Goal: Task Accomplishment & Management: Use online tool/utility

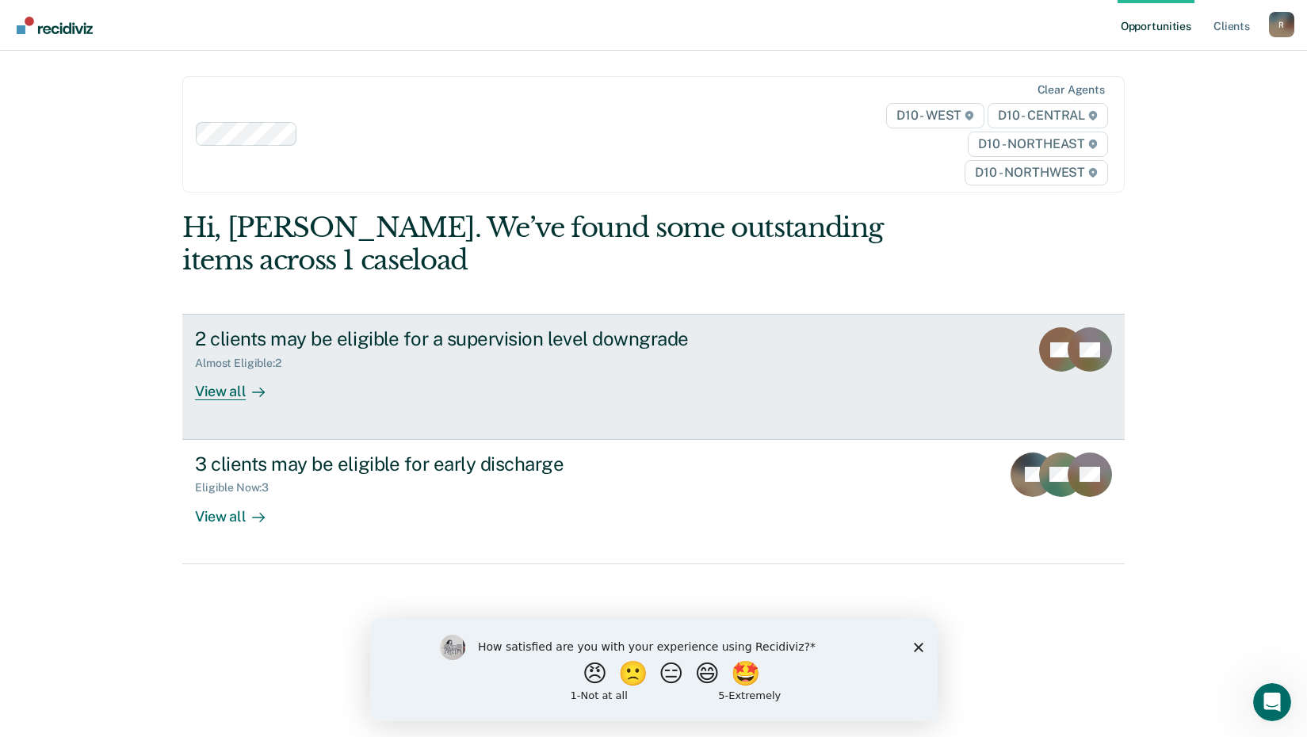
click at [246, 399] on div at bounding box center [255, 392] width 19 height 18
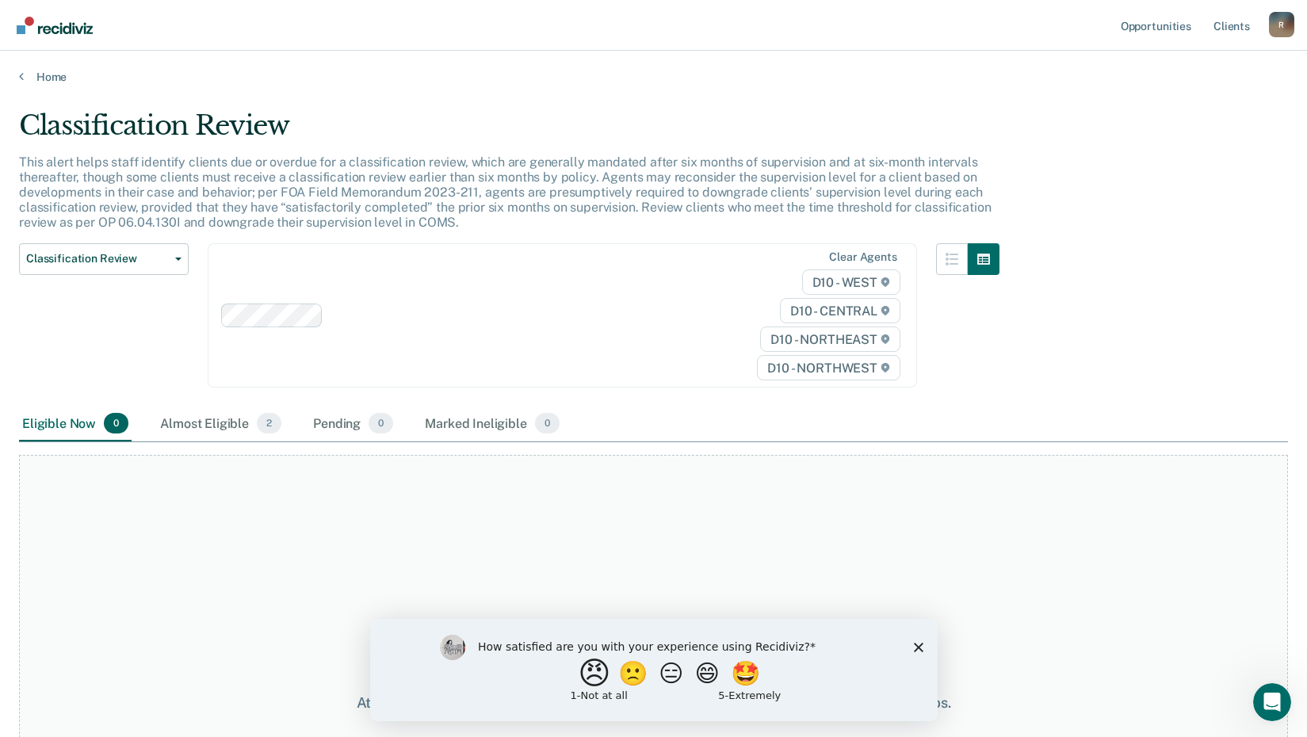
click at [577, 672] on button "😠" at bounding box center [595, 673] width 37 height 32
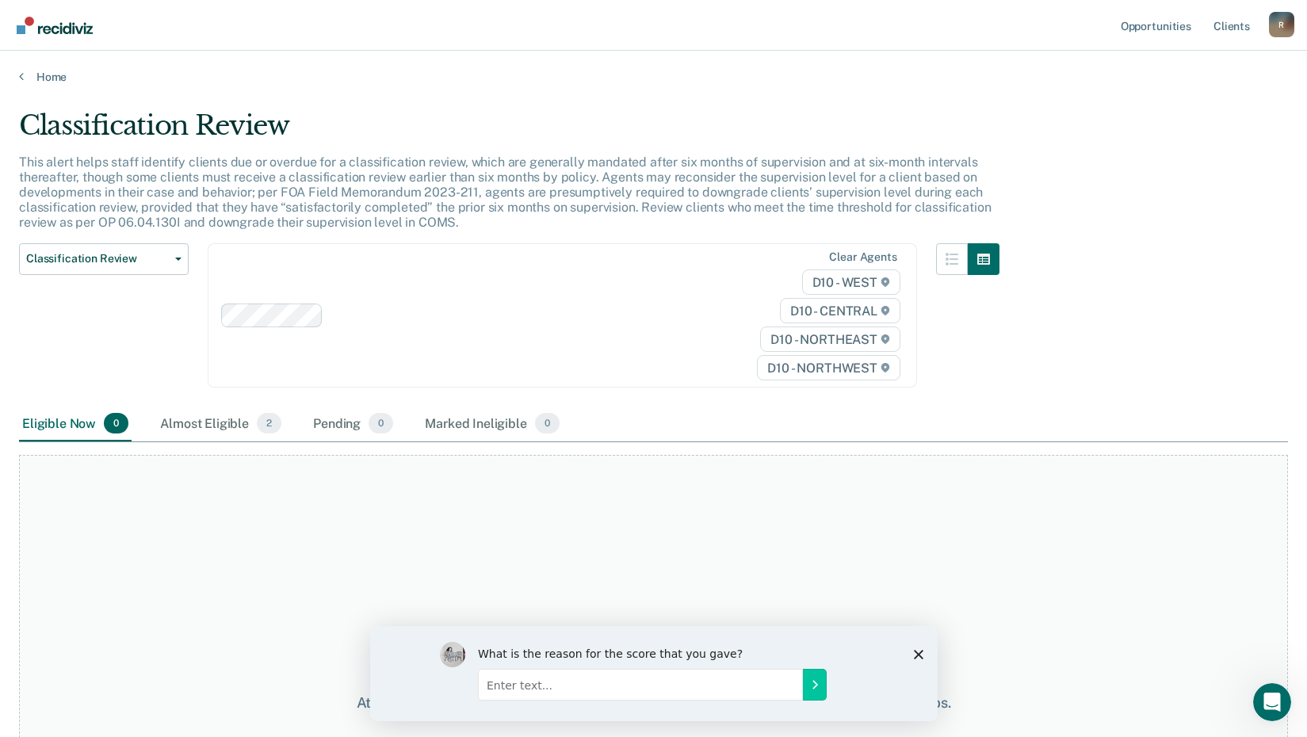
click at [567, 689] on input "Enter text..." at bounding box center [639, 684] width 325 height 32
type input "N"
type input "Not helpful"
click at [807, 681] on icon "Submit your response" at bounding box center [813, 683] width 13 height 13
click at [807, 681] on div "What is the reason for the score that you gave? Not helpful" at bounding box center [672, 672] width 390 height 63
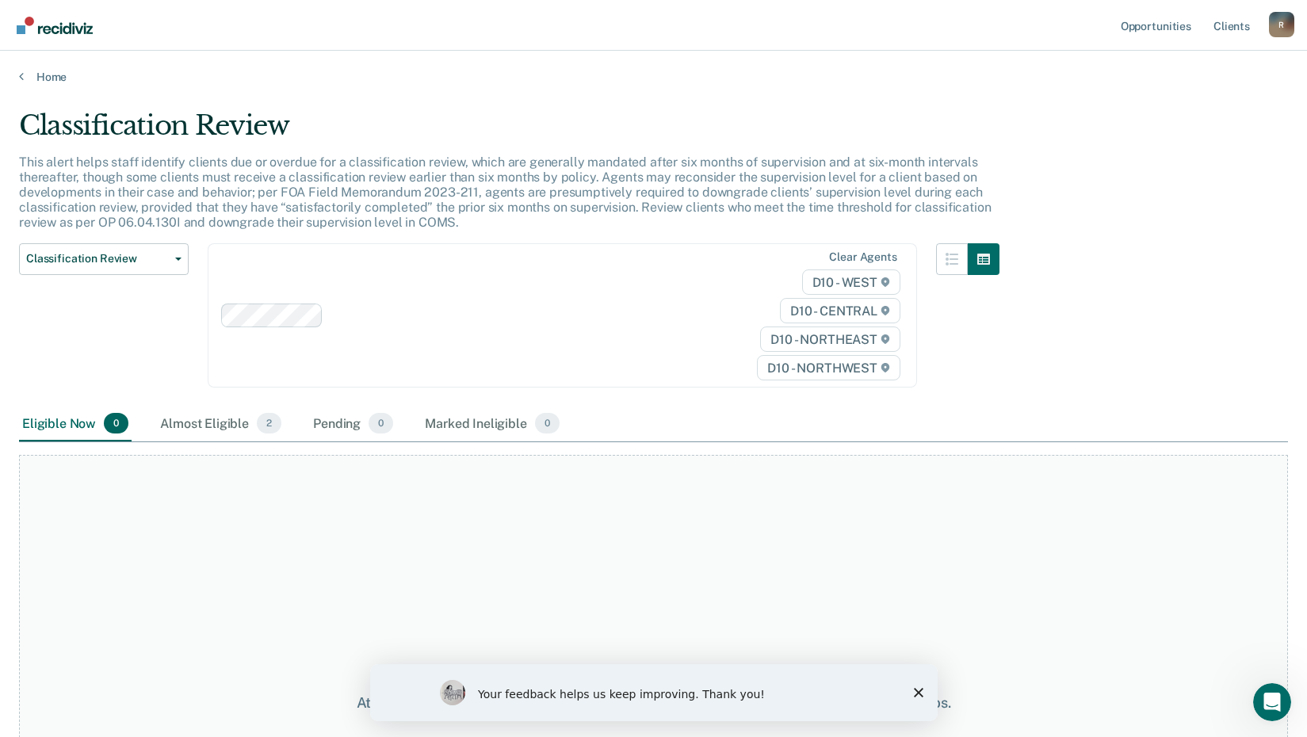
click at [909, 697] on div "Your feedback helps us keep improving. Thank you!" at bounding box center [652, 692] width 567 height 57
drag, startPoint x: 918, startPoint y: 691, endPoint x: 905, endPoint y: 675, distance: 20.3
click at [917, 691] on icon "Close survey" at bounding box center [918, 693] width 10 height 10
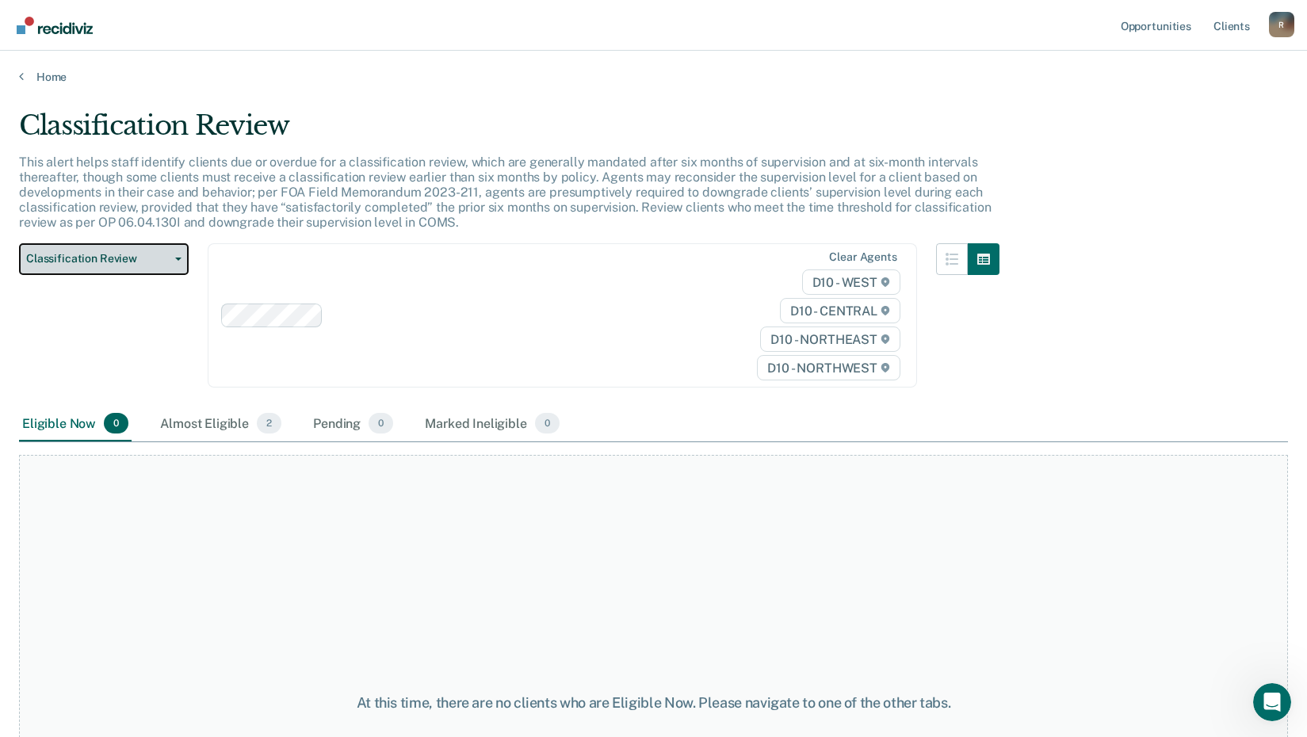
click at [145, 262] on span "Classification Review" at bounding box center [97, 258] width 143 height 13
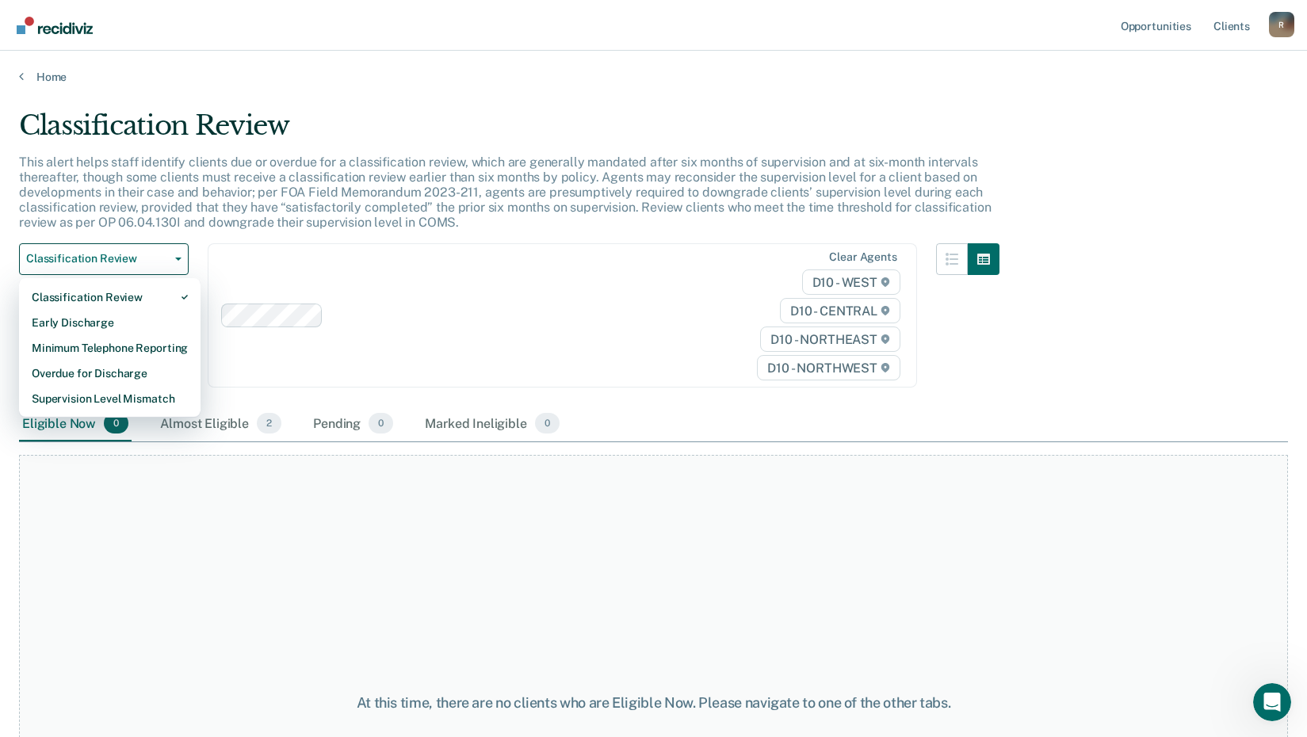
click at [895, 635] on div "At this time, there are no clients who are Eligible Now. Please navigate to one…" at bounding box center [653, 703] width 1269 height 496
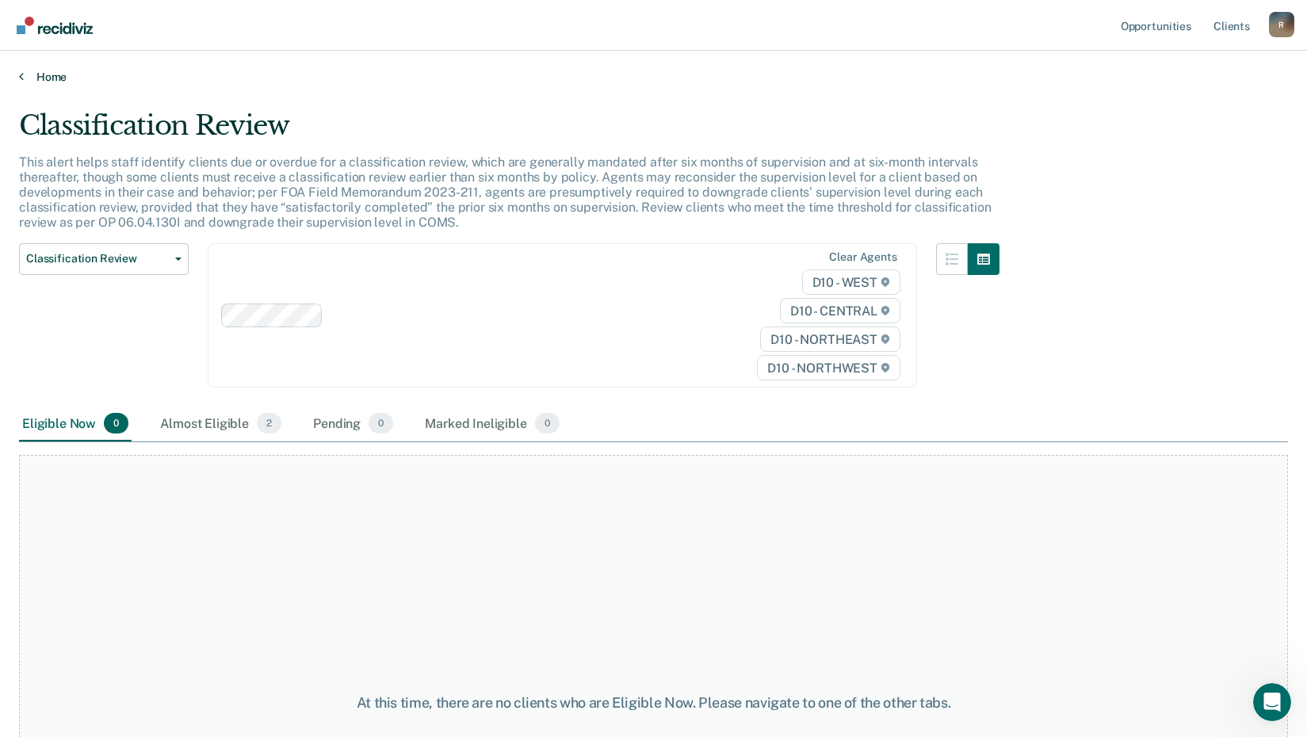
click at [44, 78] on link "Home" at bounding box center [653, 77] width 1269 height 14
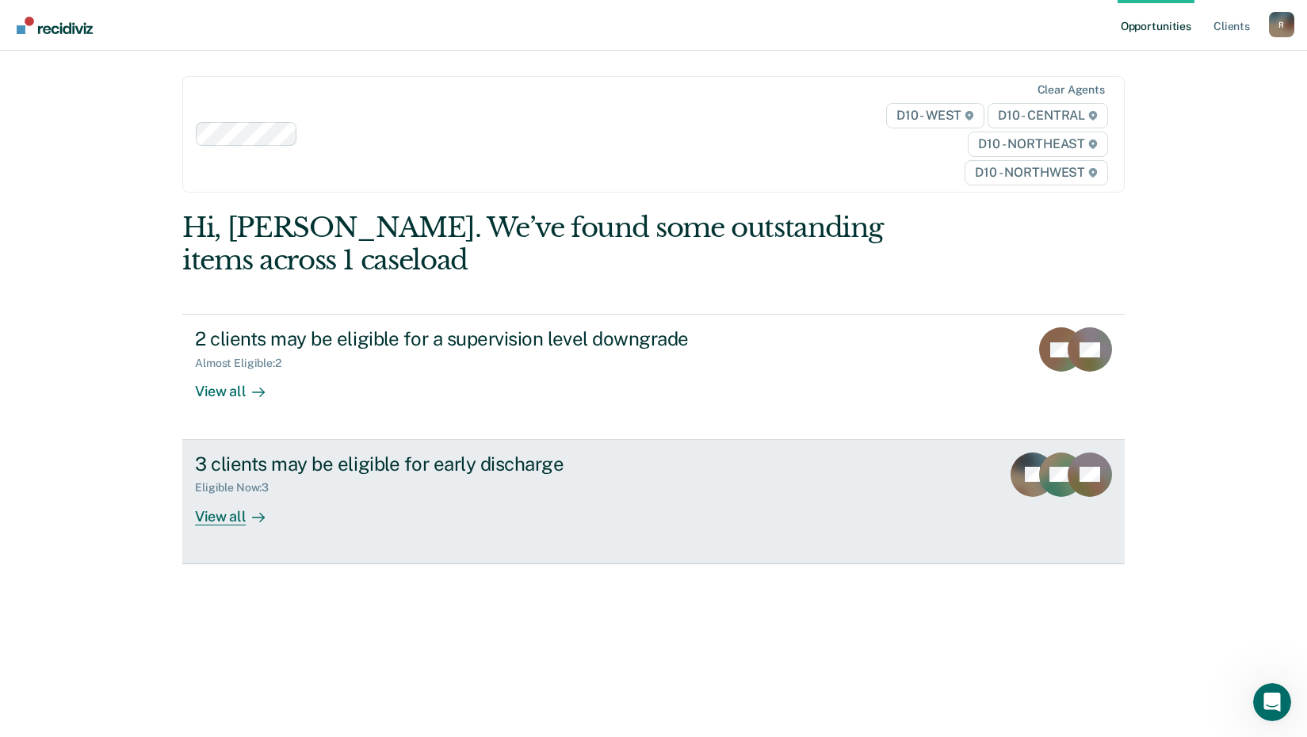
click at [246, 514] on div at bounding box center [255, 516] width 19 height 18
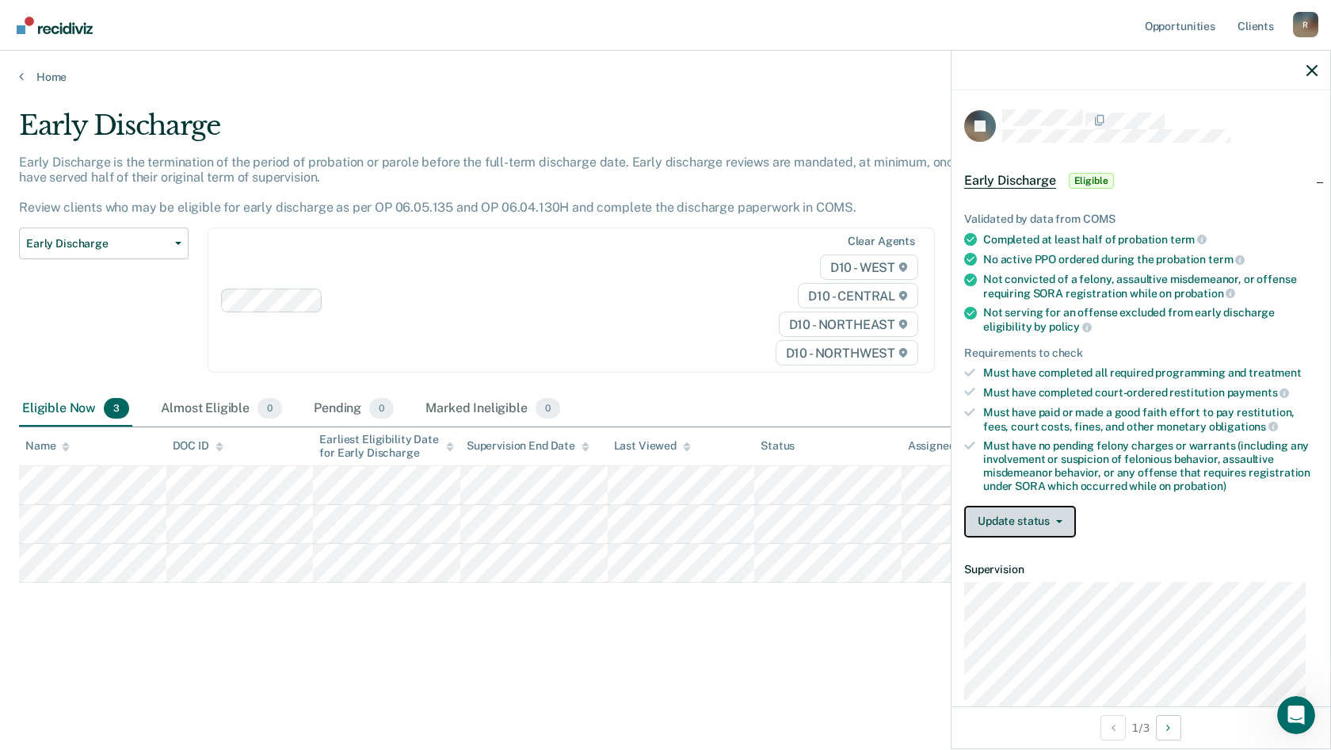
click at [1033, 521] on button "Update status" at bounding box center [1020, 522] width 112 height 32
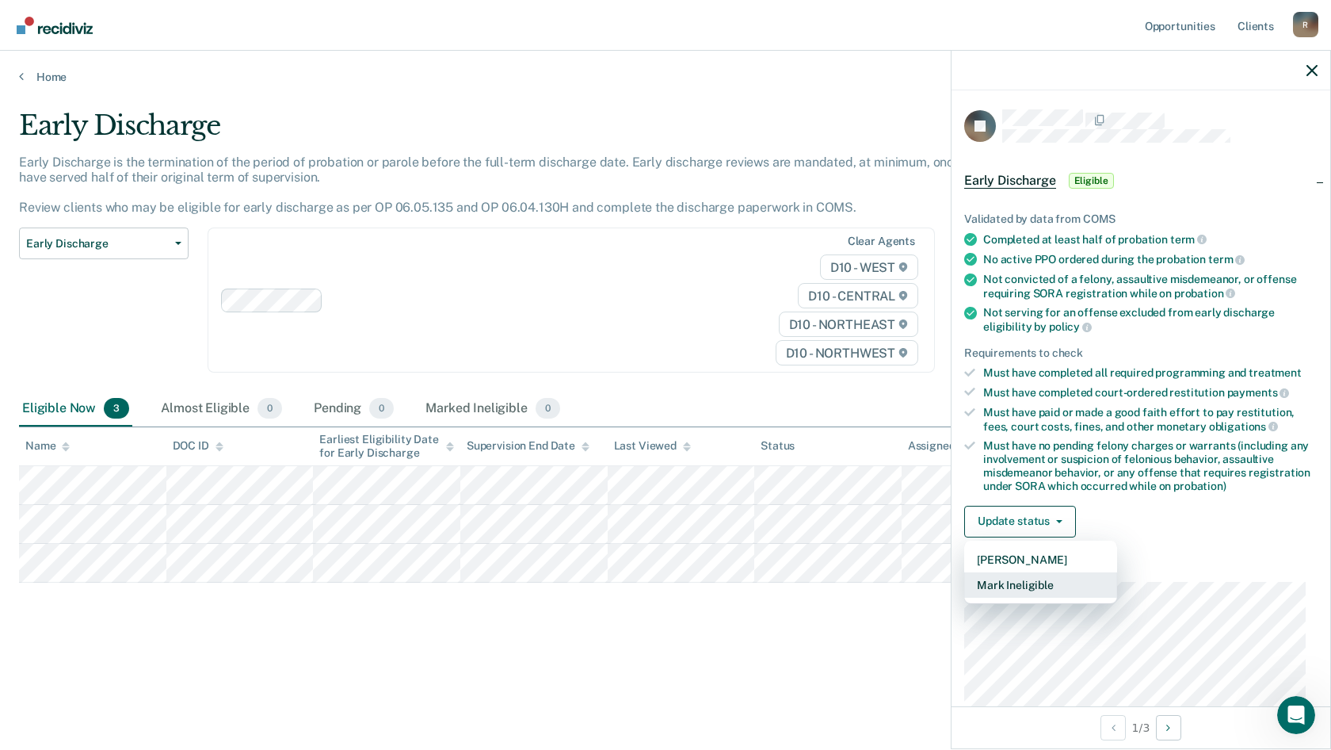
click at [1019, 582] on button "Mark Ineligible" at bounding box center [1040, 584] width 153 height 25
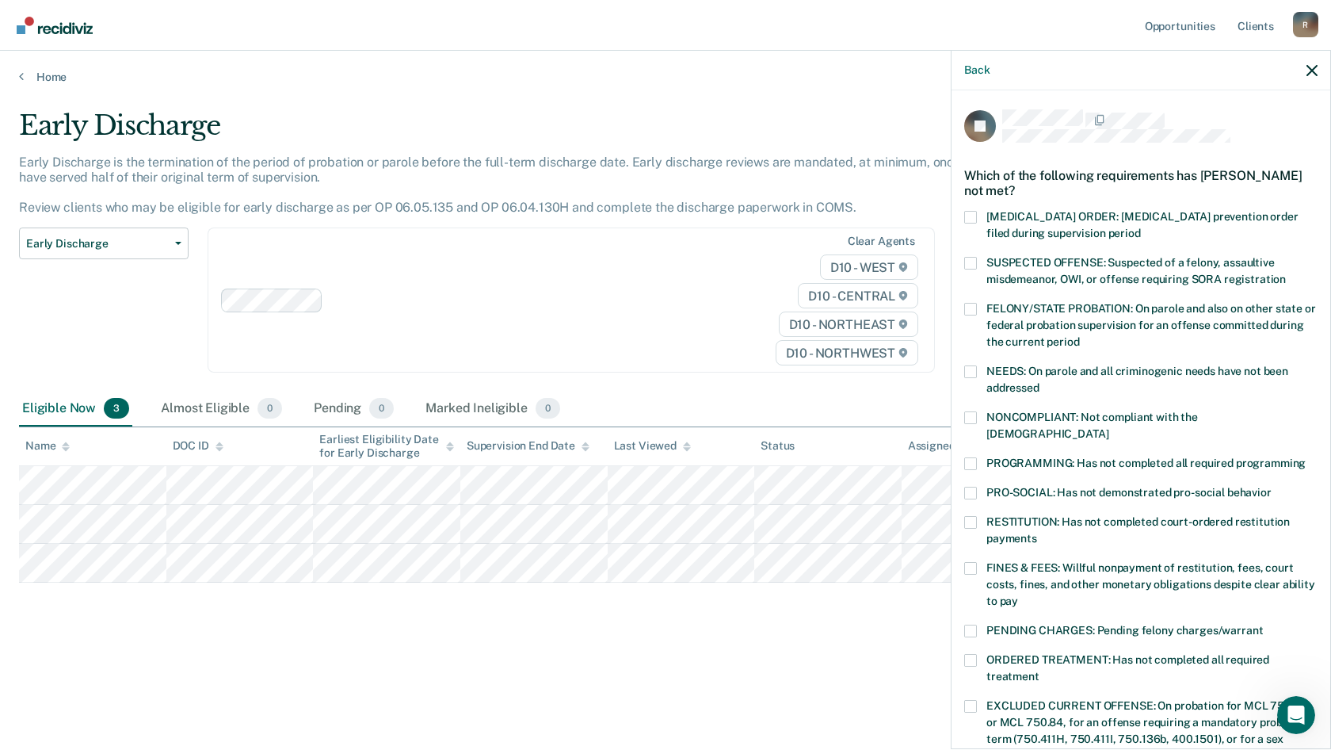
click at [978, 562] on label "FINES & FEES: Willful nonpayment of restitution, fees, court costs, fines, and …" at bounding box center [1140, 587] width 353 height 50
click at [1018, 595] on input "FINES & FEES: Willful nonpayment of restitution, fees, court costs, fines, and …" at bounding box center [1018, 595] width 0 height 0
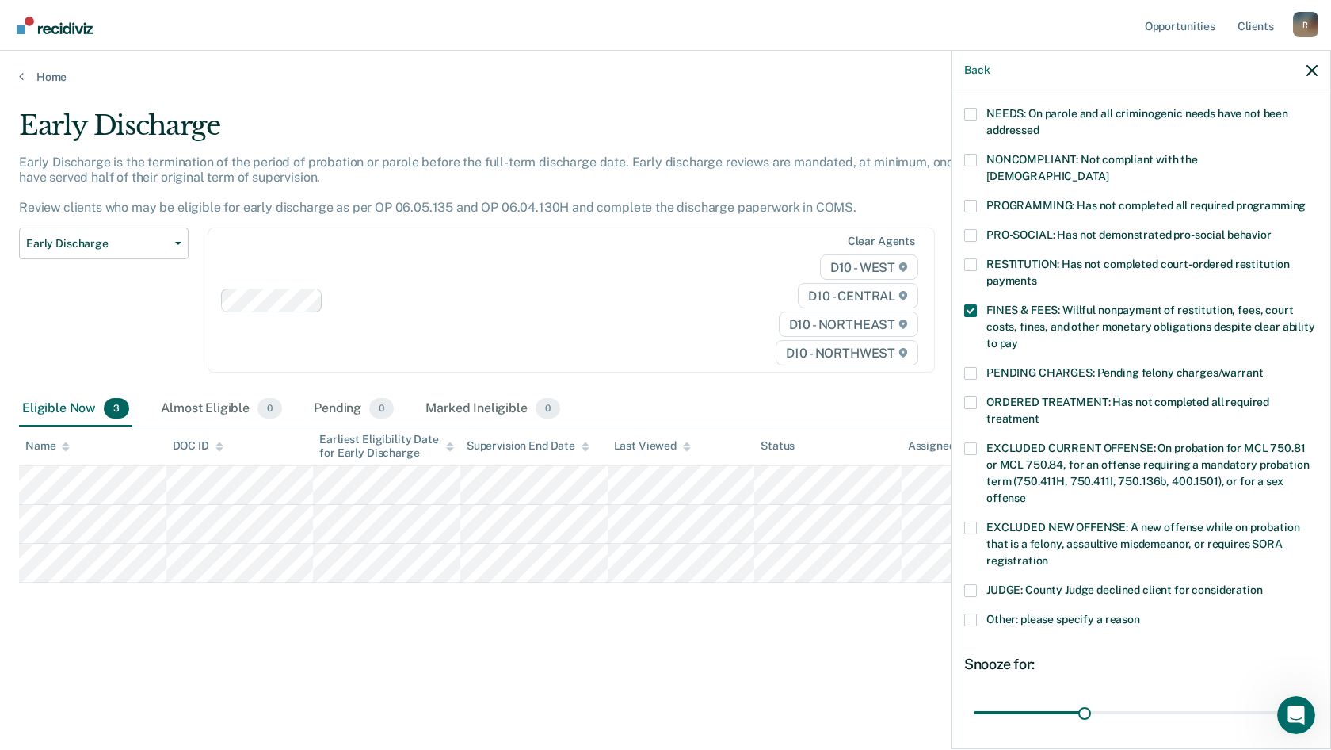
scroll to position [317, 0]
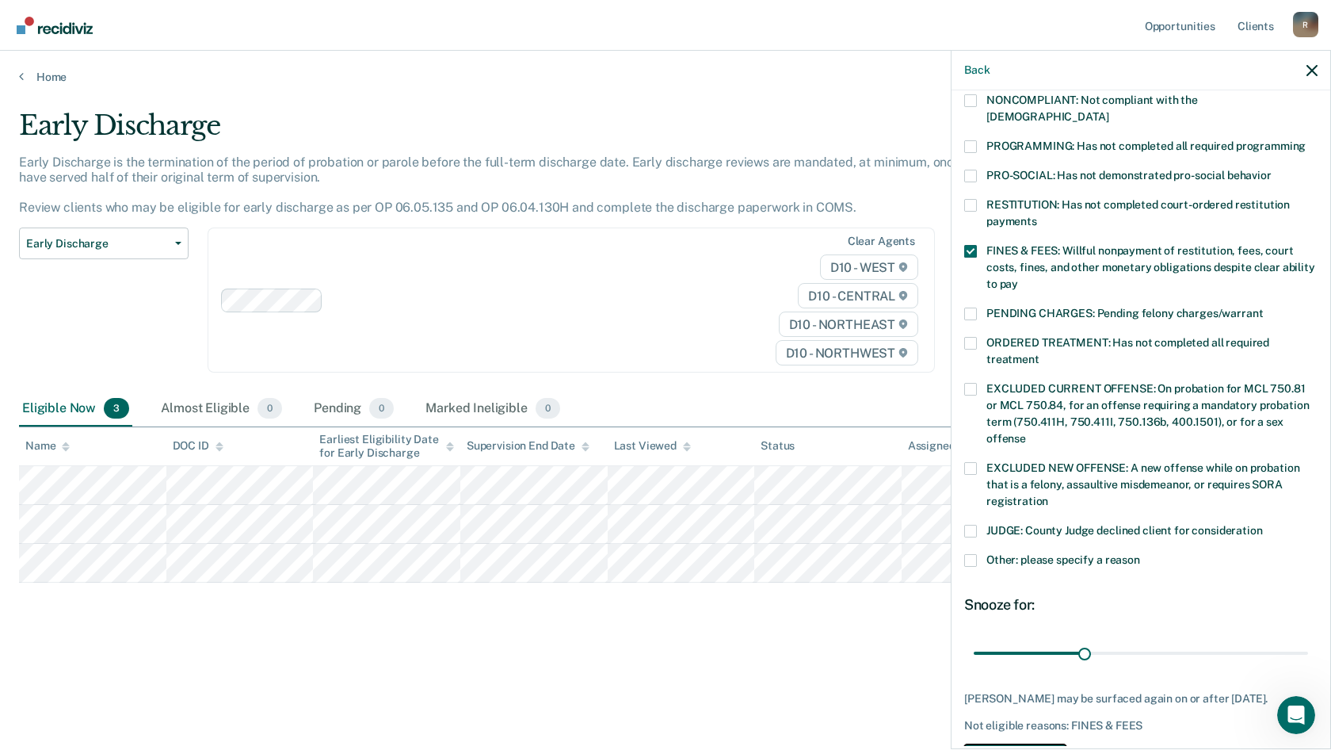
click at [1021, 736] on button "Save" at bounding box center [1015, 760] width 102 height 32
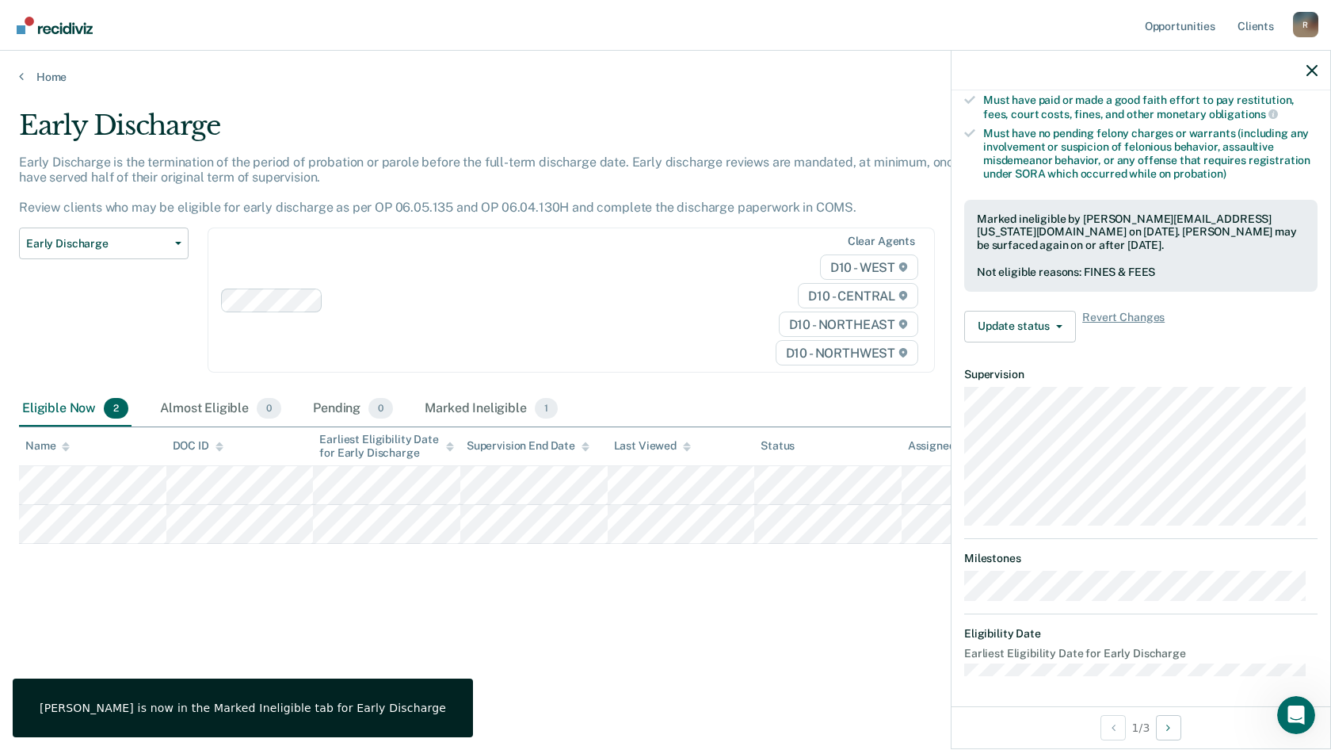
scroll to position [195, 0]
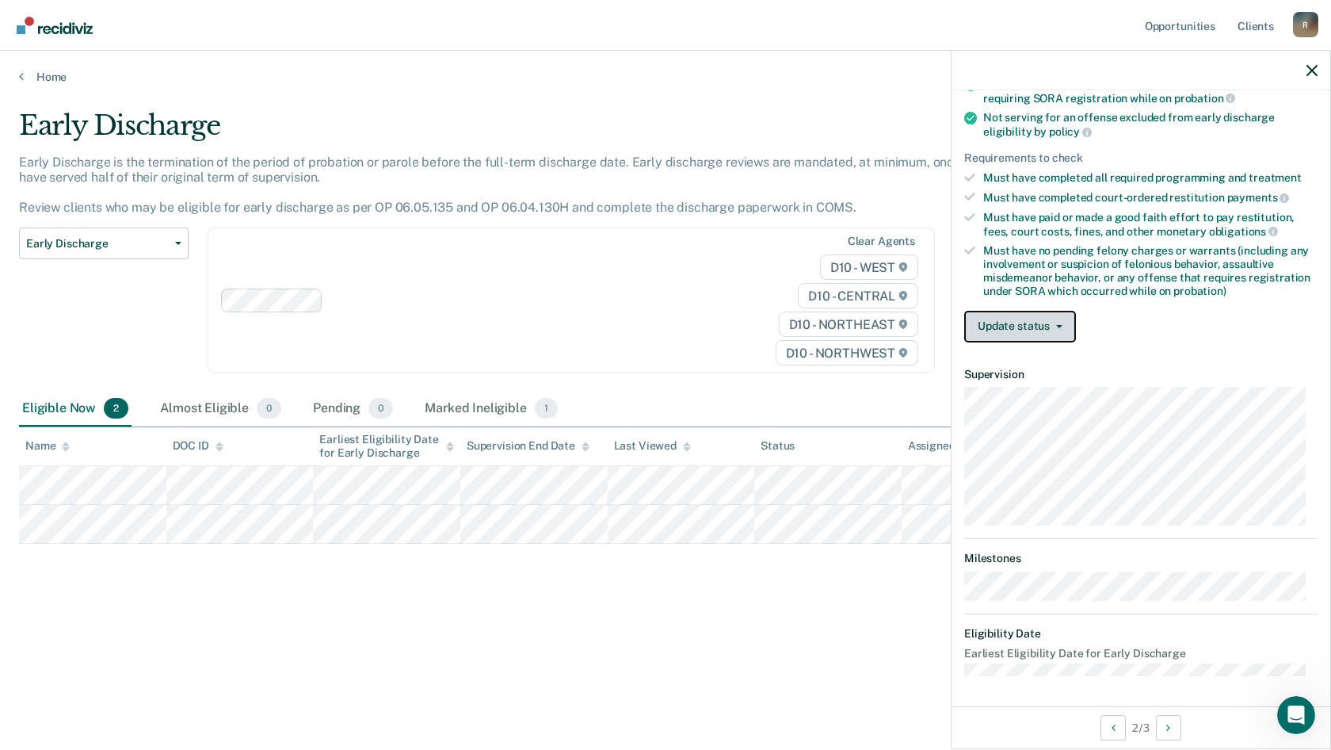
click at [1034, 325] on button "Update status" at bounding box center [1020, 327] width 112 height 32
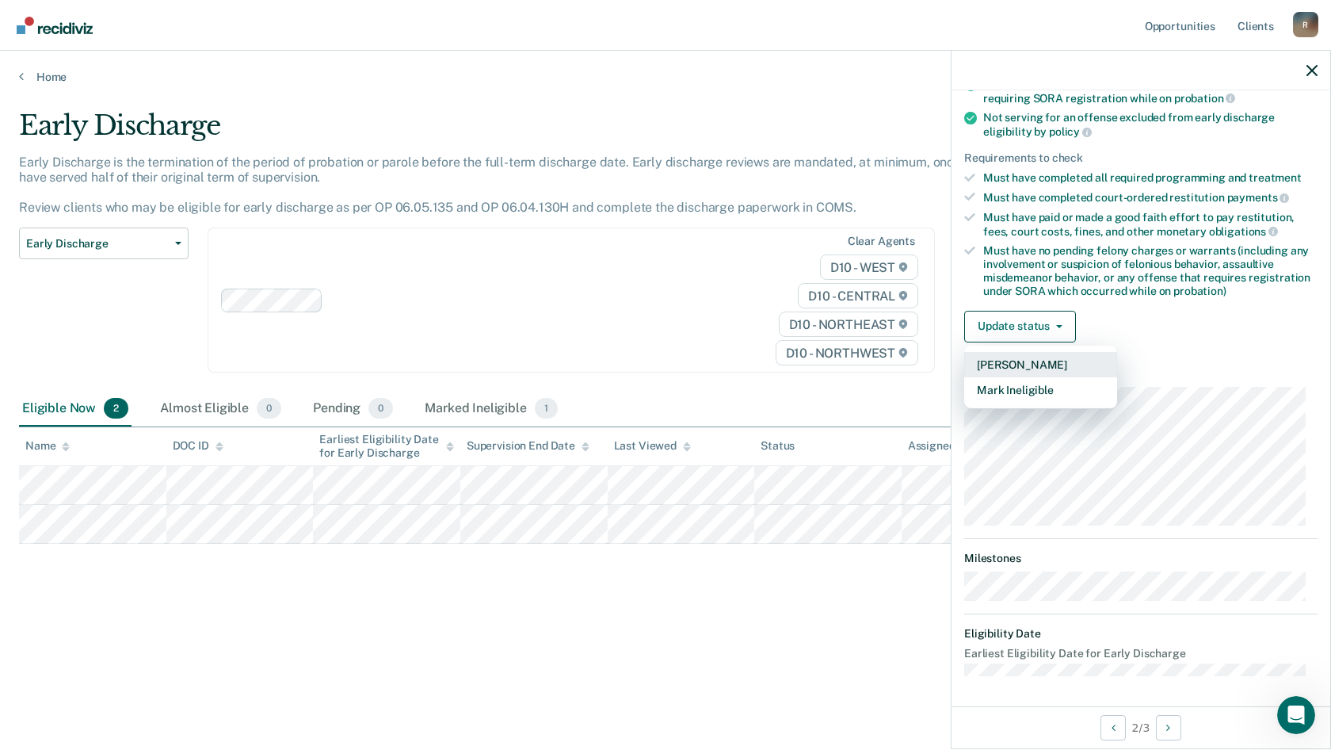
click at [1027, 368] on button "[PERSON_NAME]" at bounding box center [1040, 364] width 153 height 25
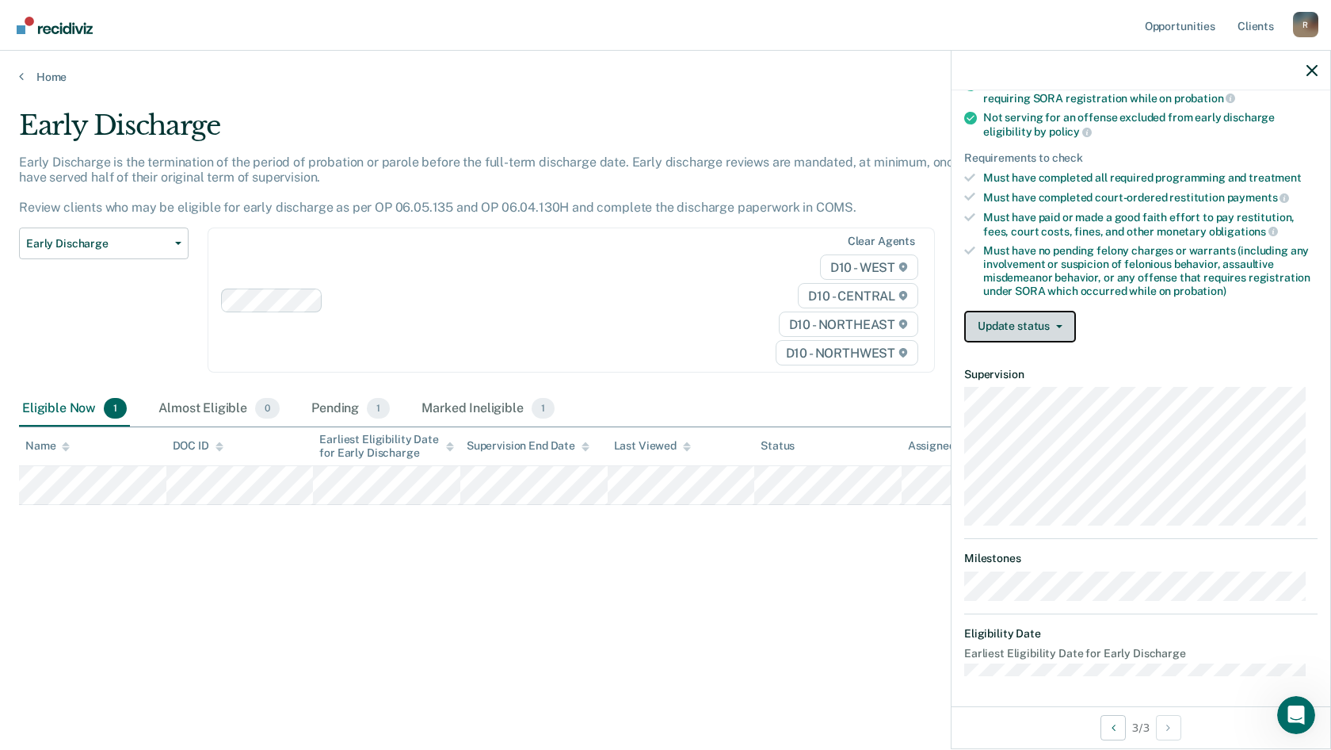
click at [1061, 325] on icon "button" at bounding box center [1059, 326] width 6 height 3
click at [1085, 283] on div "Must have no pending felony charges or warrants (including any involvement or s…" at bounding box center [1150, 270] width 334 height 53
click at [1032, 326] on button "Update status" at bounding box center [1020, 327] width 112 height 32
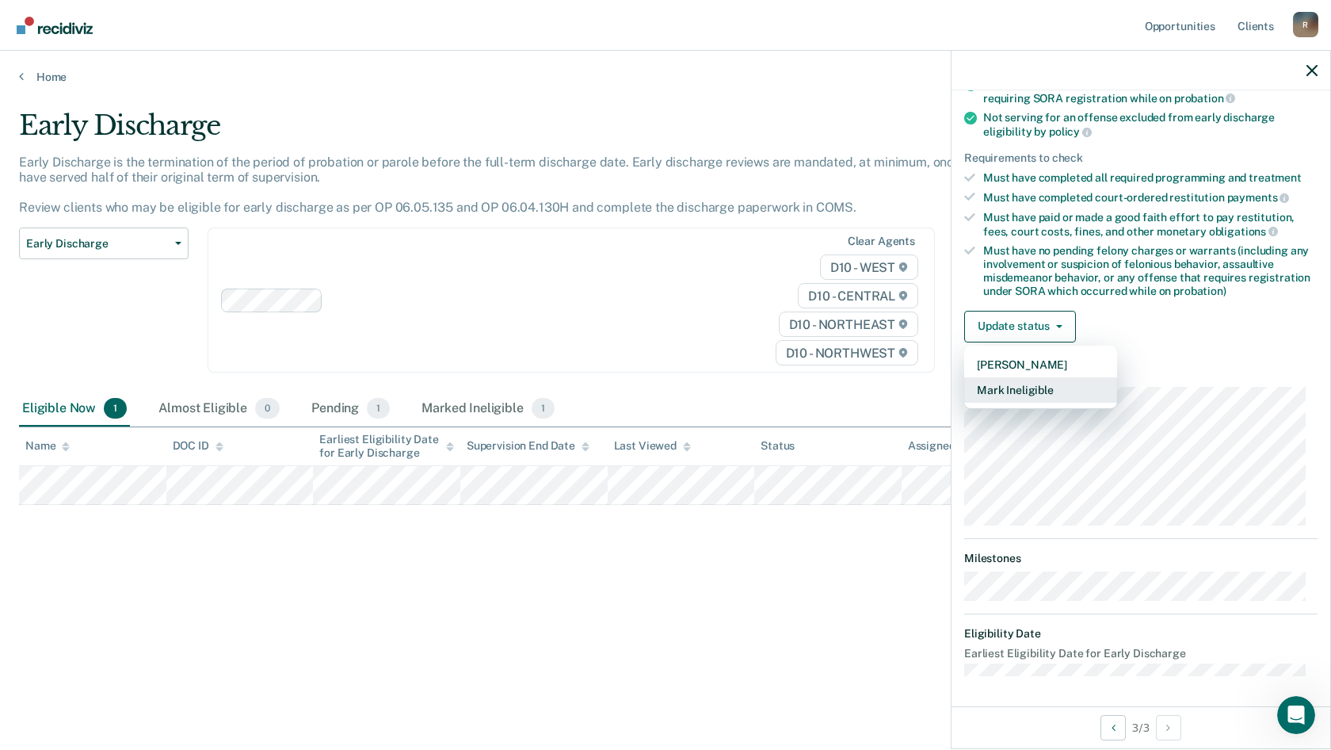
click at [1024, 391] on button "Mark Ineligible" at bounding box center [1040, 389] width 153 height 25
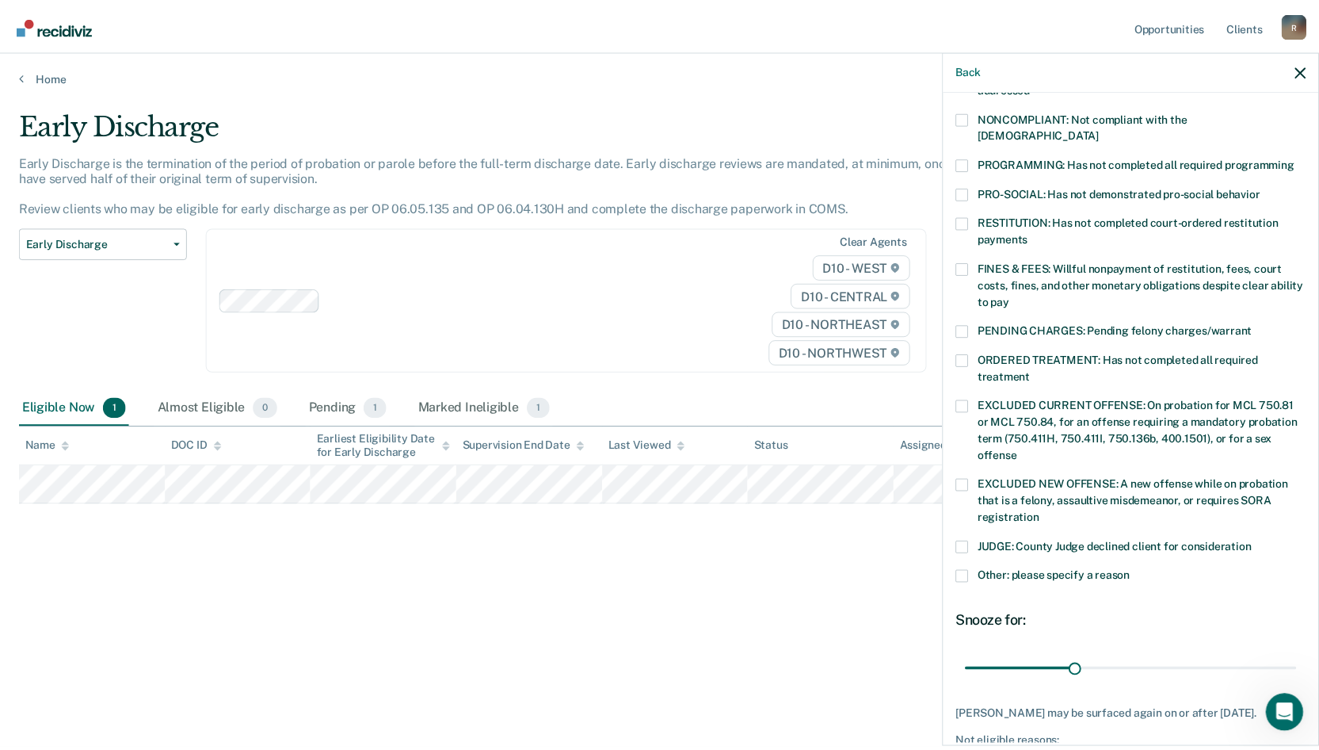
scroll to position [353, 0]
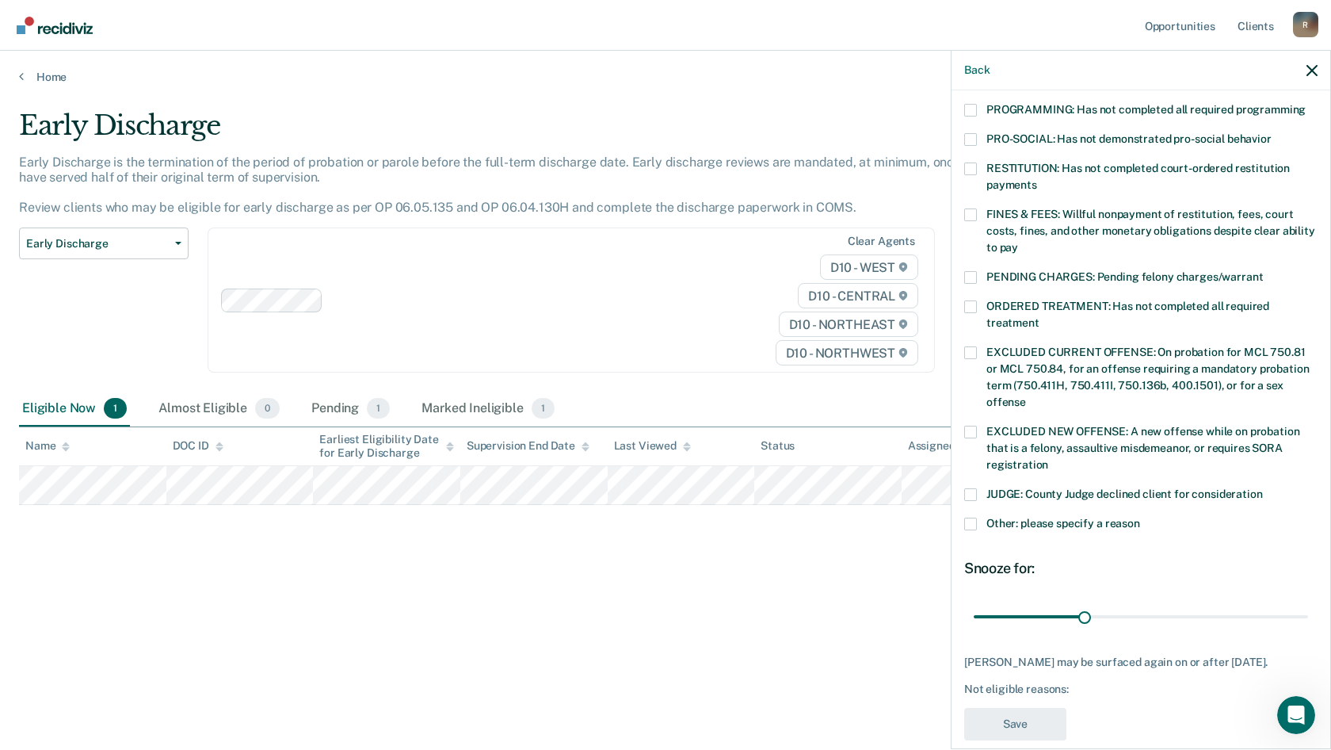
click at [971, 347] on label "EXCLUDED CURRENT OFFENSE: On probation for MCL 750.81 or MCL 750.84, for an off…" at bounding box center [1140, 379] width 353 height 67
click at [1026, 396] on input "EXCLUDED CURRENT OFFENSE: On probation for MCL 750.81 or MCL 750.84, for an off…" at bounding box center [1026, 396] width 0 height 0
click at [1024, 733] on button "Save" at bounding box center [1015, 724] width 102 height 32
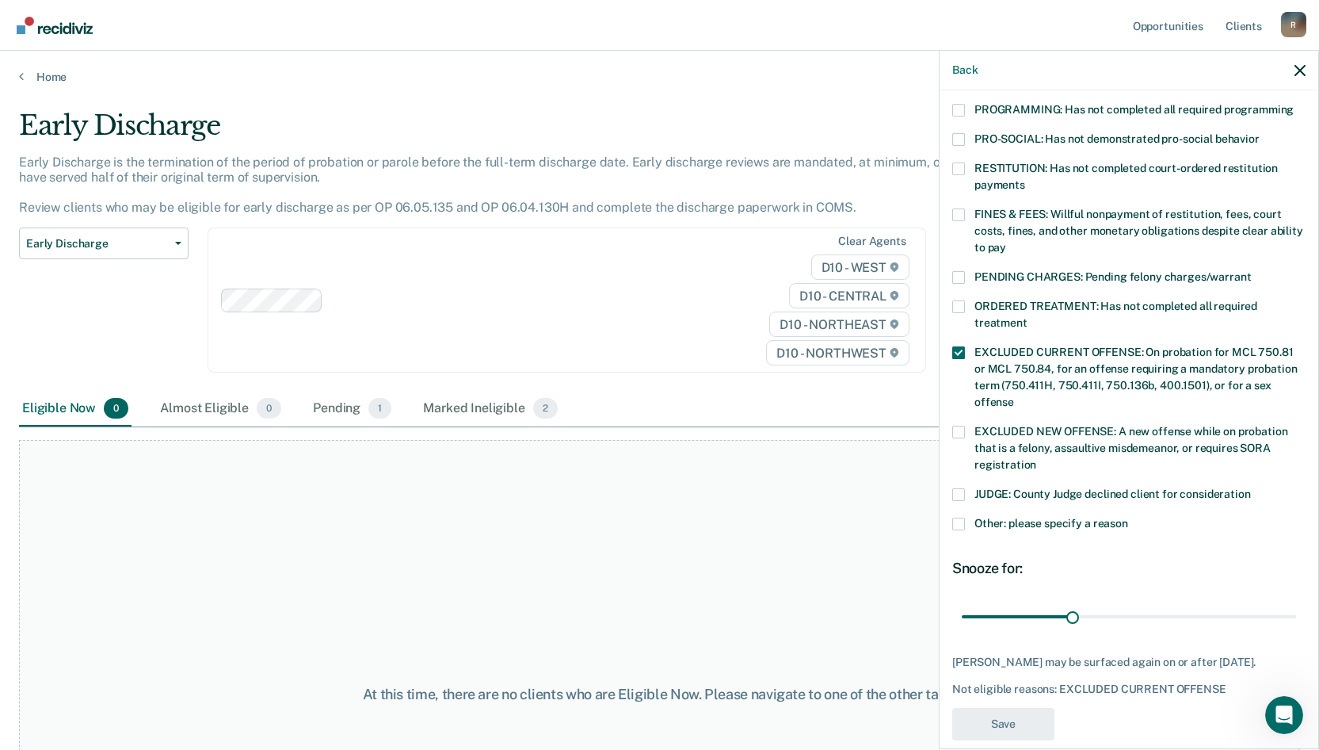
scroll to position [312, 0]
